Goal: Navigation & Orientation: Find specific page/section

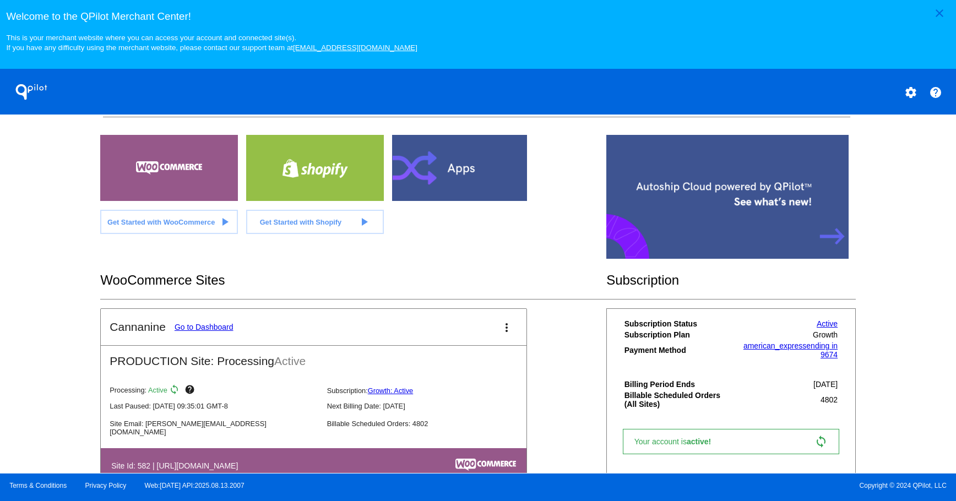
scroll to position [240, 0]
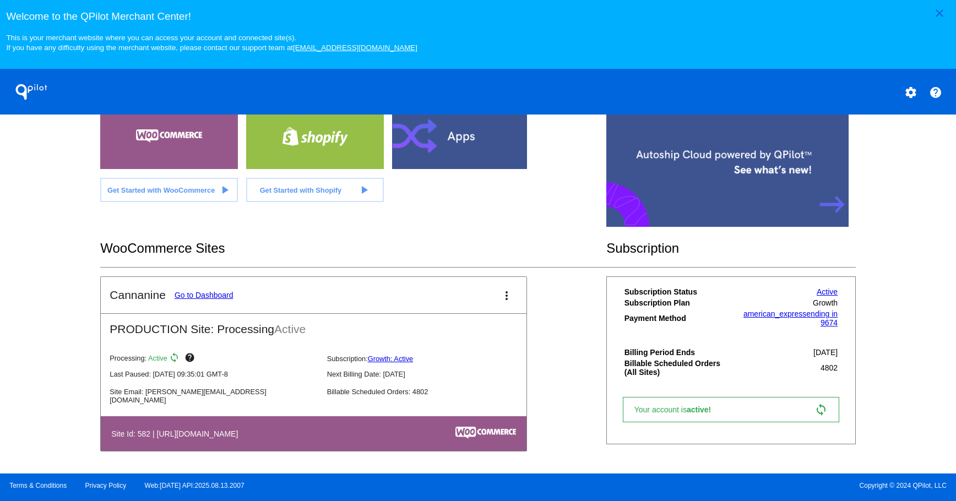
click at [209, 290] on mat-card-title "Cannanine Go to Dashboard" at bounding box center [171, 295] width 123 height 13
click at [208, 293] on link "Go to Dashboard" at bounding box center [204, 295] width 59 height 9
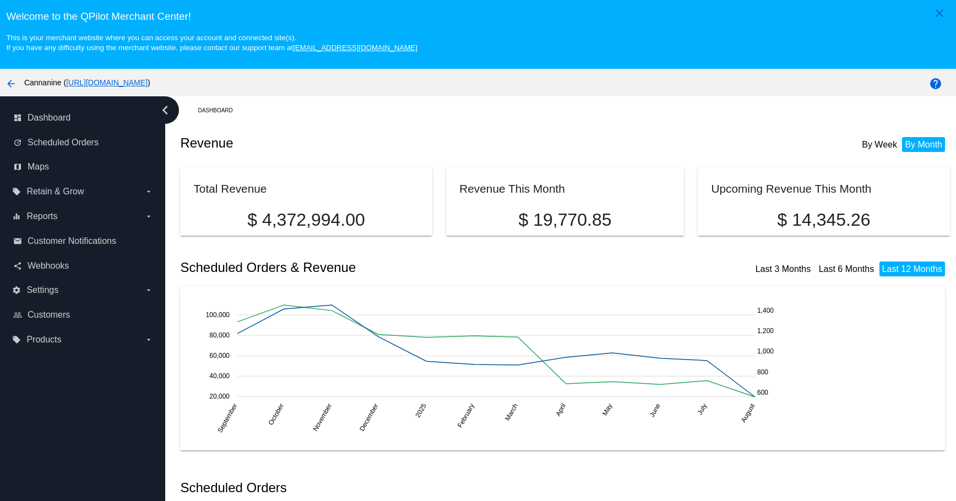
click at [706, 45] on div "Welcome to the QPilot Merchant Center! This is your merchant website where you …" at bounding box center [478, 26] width 956 height 52
